Goal: Book appointment/travel/reservation

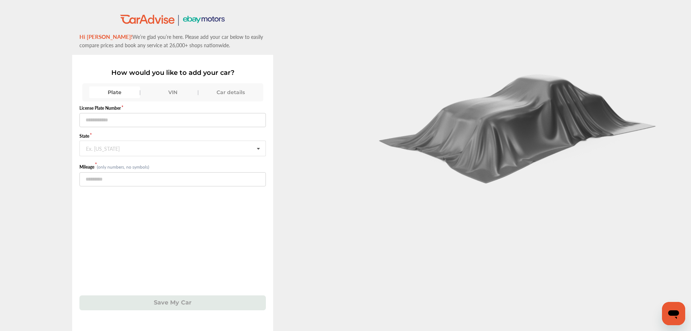
click at [179, 89] on div "VIN" at bounding box center [172, 92] width 51 height 12
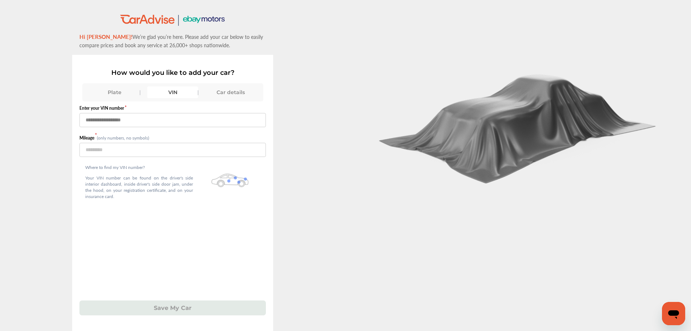
click at [163, 117] on input "text" at bounding box center [172, 120] width 187 height 14
paste input "**********"
type input "**********"
click at [161, 143] on input "number" at bounding box center [172, 150] width 187 height 14
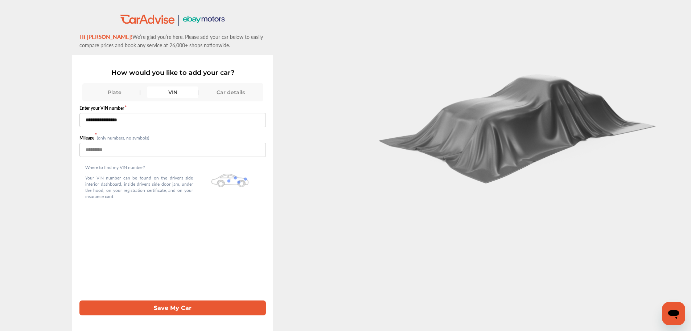
type input "*****"
click at [79, 300] on button "Save My Car" at bounding box center [172, 307] width 187 height 15
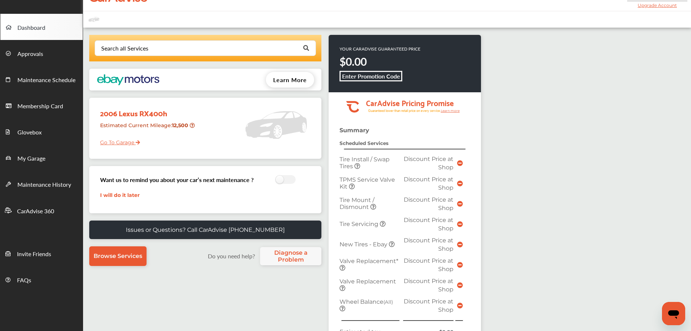
scroll to position [182, 0]
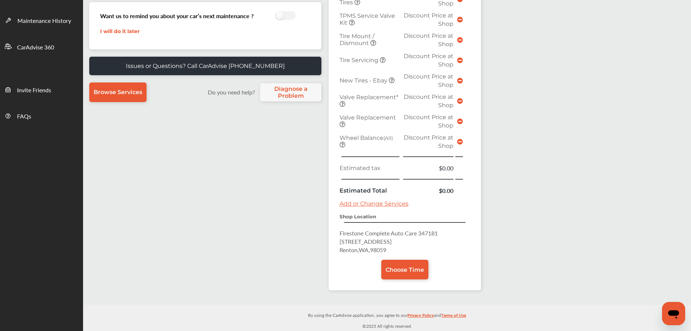
click at [402, 267] on span "Choose Time" at bounding box center [405, 269] width 38 height 7
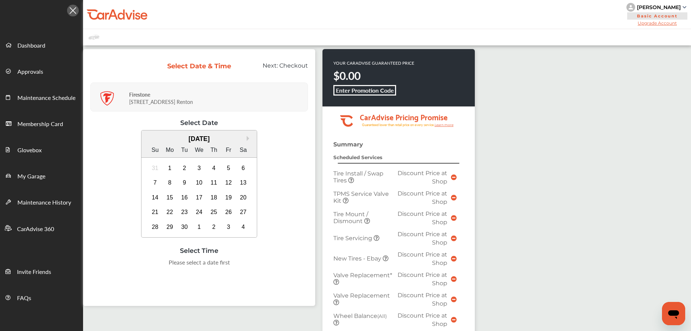
click at [215, 167] on div "4" at bounding box center [214, 168] width 12 height 12
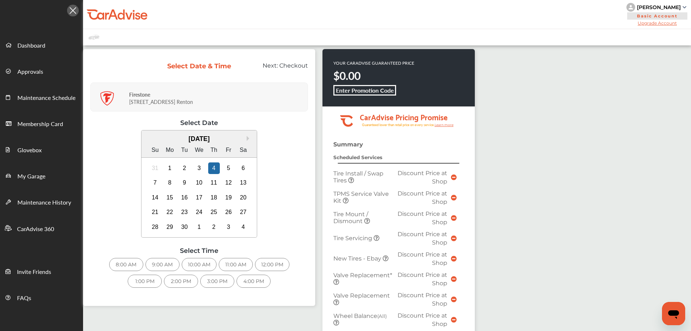
click at [214, 282] on div "3:00 PM" at bounding box center [217, 280] width 34 height 13
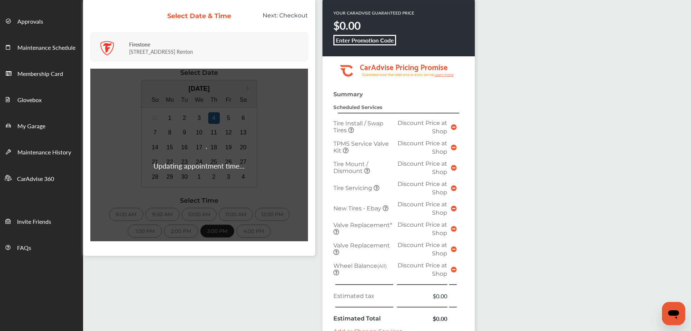
scroll to position [145, 0]
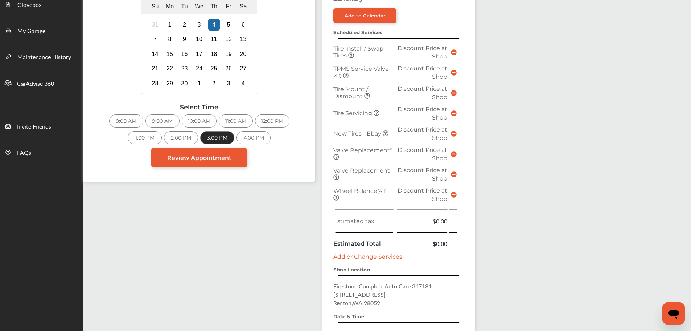
click at [219, 160] on span "Review Appointment" at bounding box center [199, 157] width 64 height 7
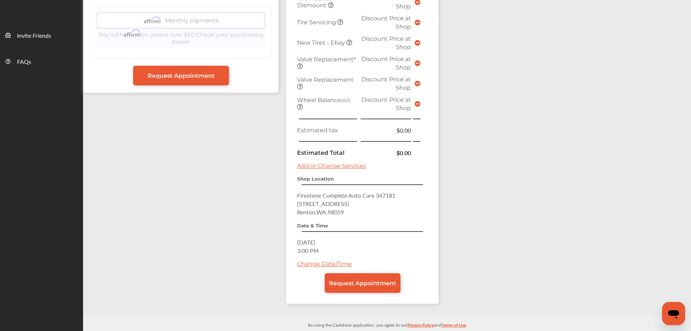
scroll to position [246, 0]
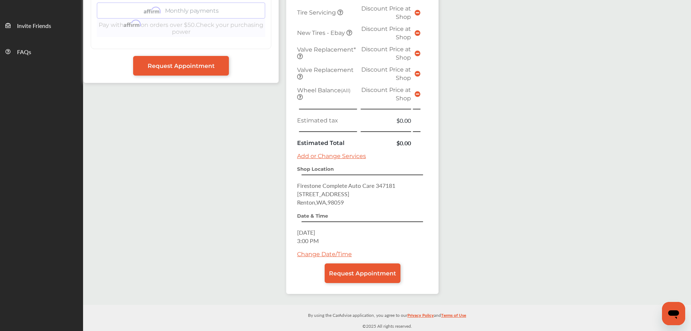
click at [362, 267] on link "Request Appointment" at bounding box center [363, 273] width 76 height 20
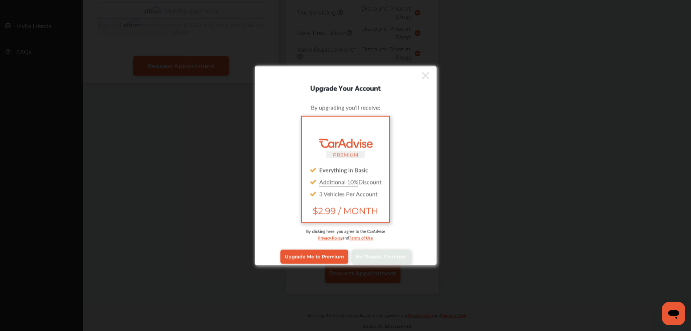
click at [372, 253] on link "No Thanks, Continue" at bounding box center [381, 256] width 59 height 14
